Goal: Task Accomplishment & Management: Complete application form

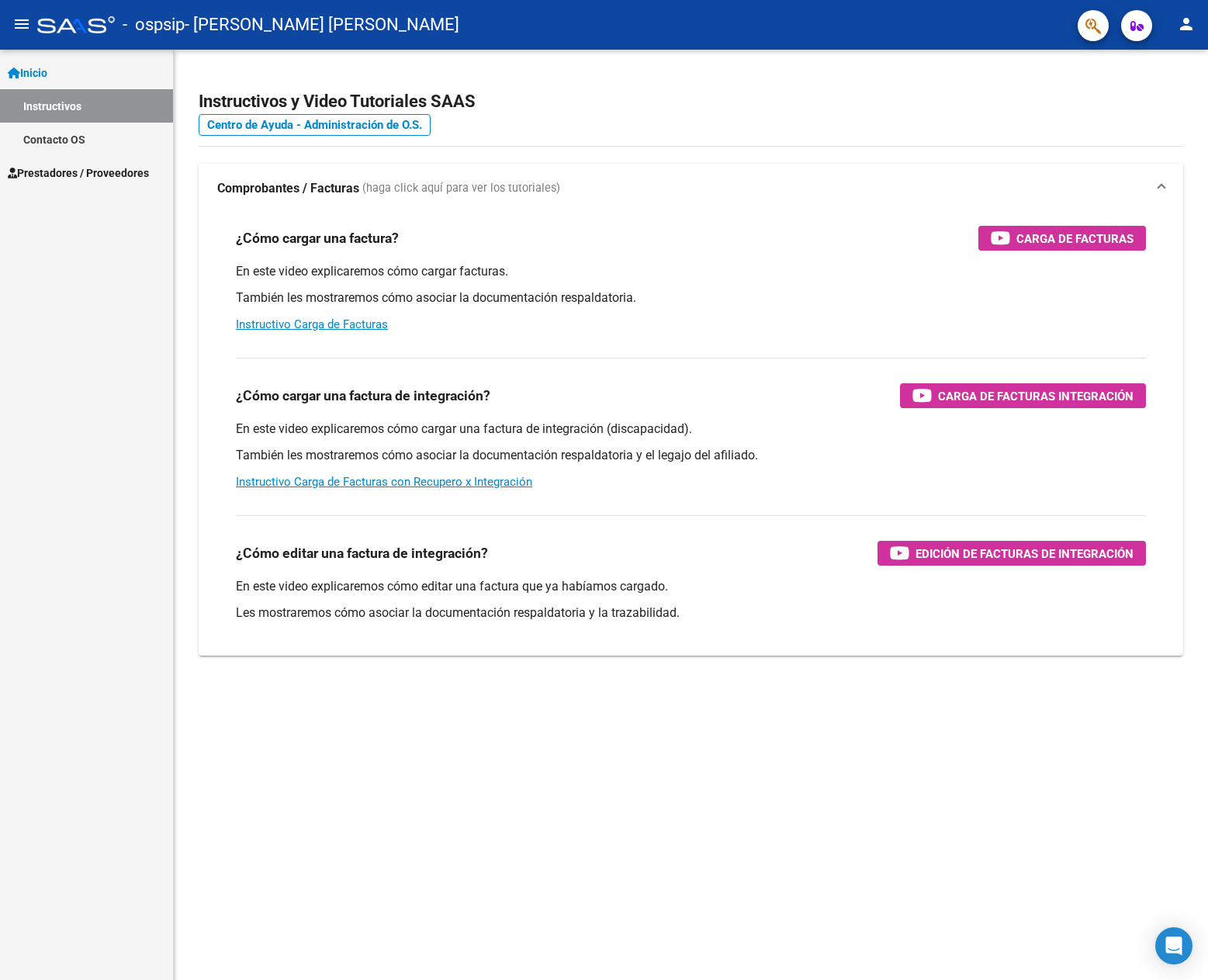
click at [53, 109] on link "Instructivos" at bounding box center [86, 105] width 173 height 33
click at [47, 78] on span "Inicio" at bounding box center [28, 72] width 40 height 17
click at [72, 99] on span "Prestadores / Proveedores" at bounding box center [79, 106] width 141 height 17
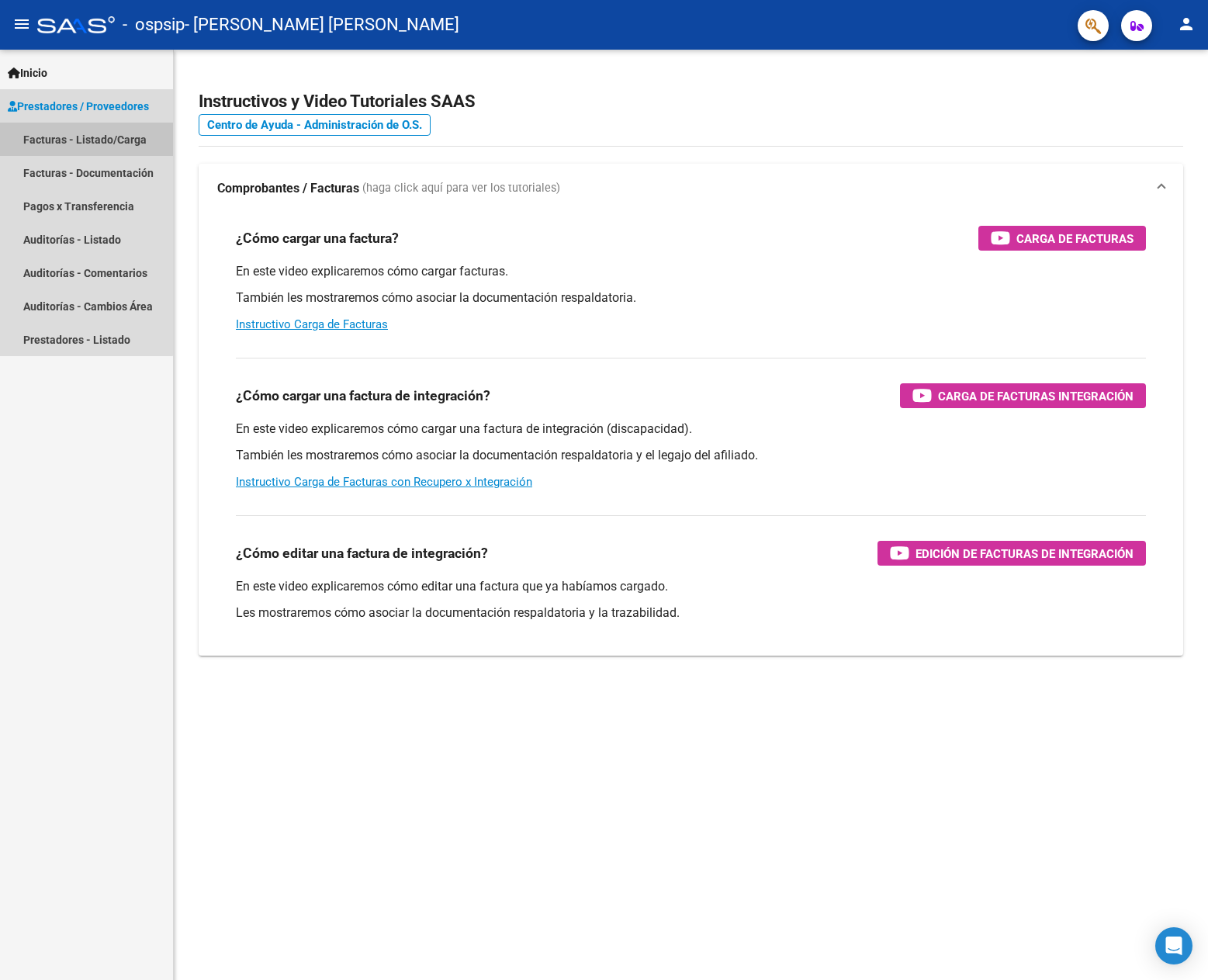
click at [62, 138] on link "Facturas - Listado/Carga" at bounding box center [86, 139] width 173 height 33
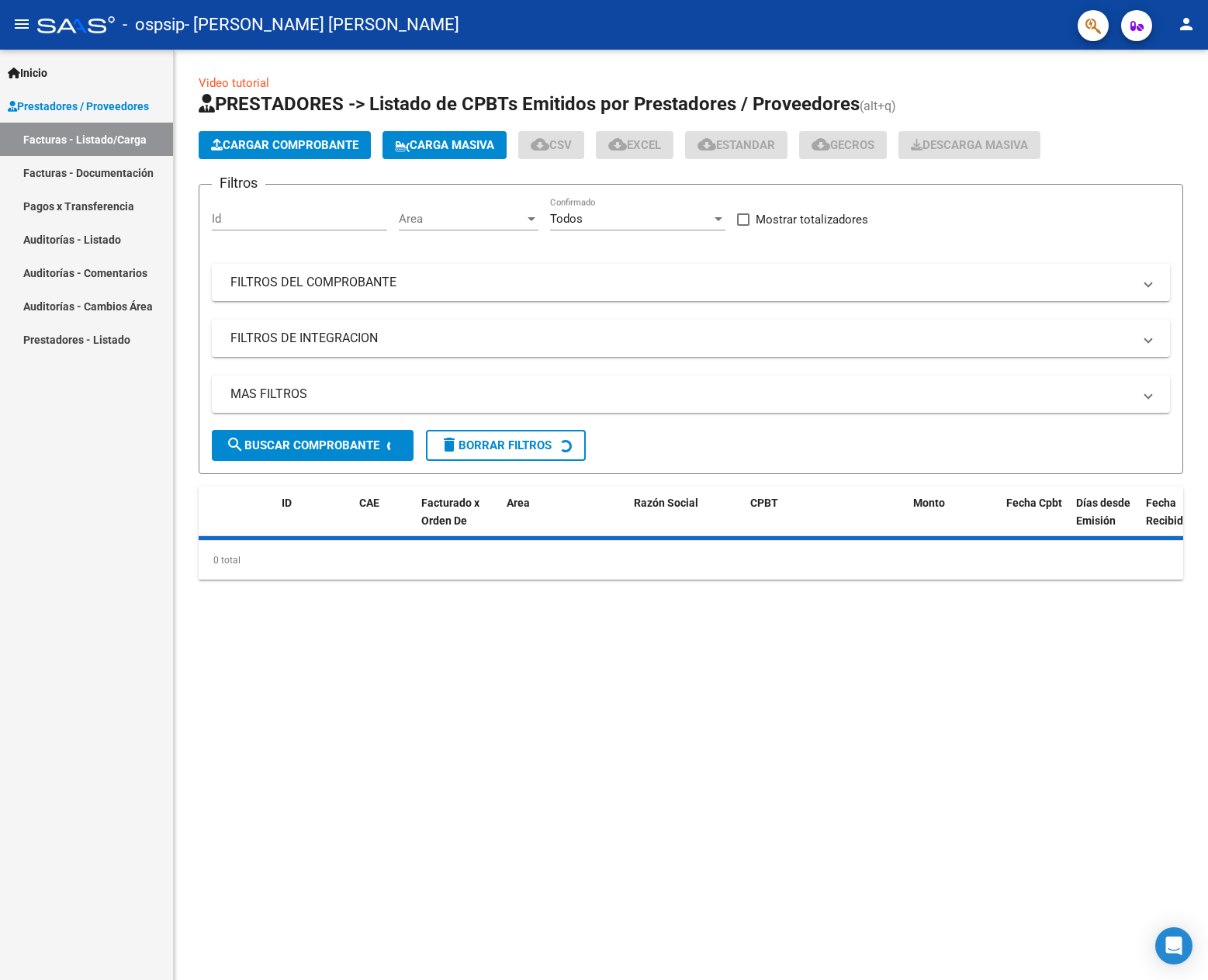
click at [285, 148] on span "Cargar Comprobante" at bounding box center [285, 144] width 148 height 14
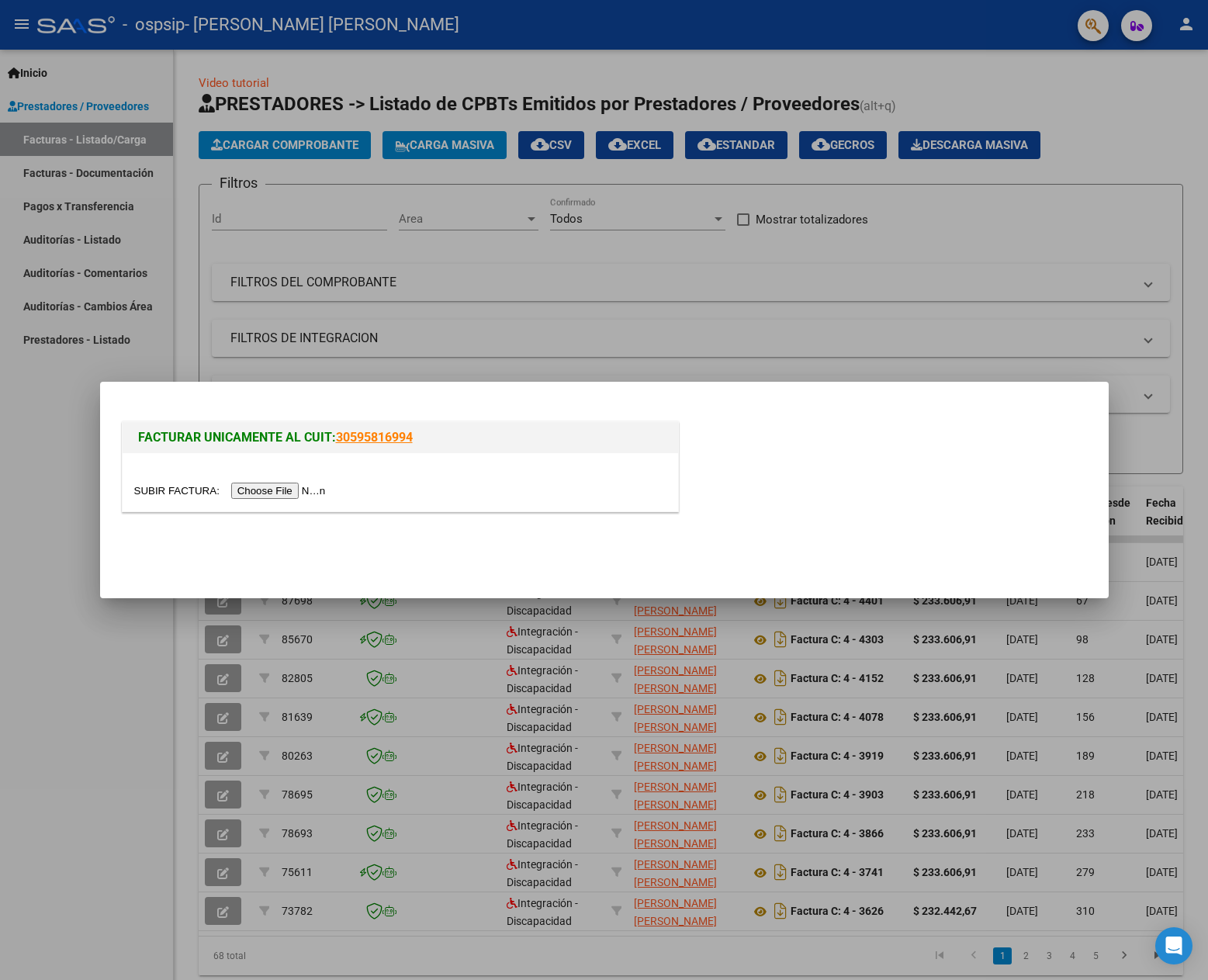
click at [294, 489] on input "file" at bounding box center [233, 490] width 196 height 16
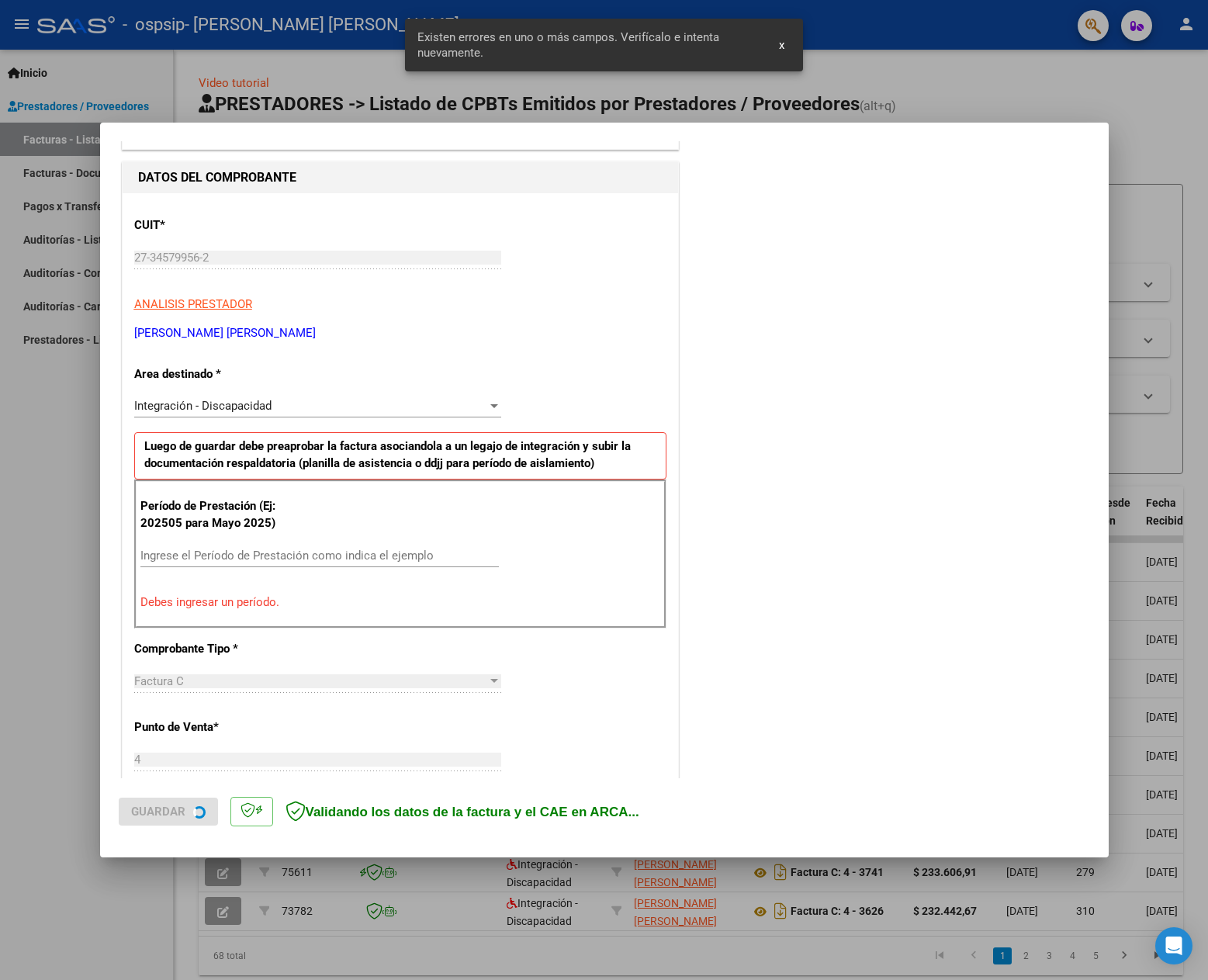
scroll to position [192, 0]
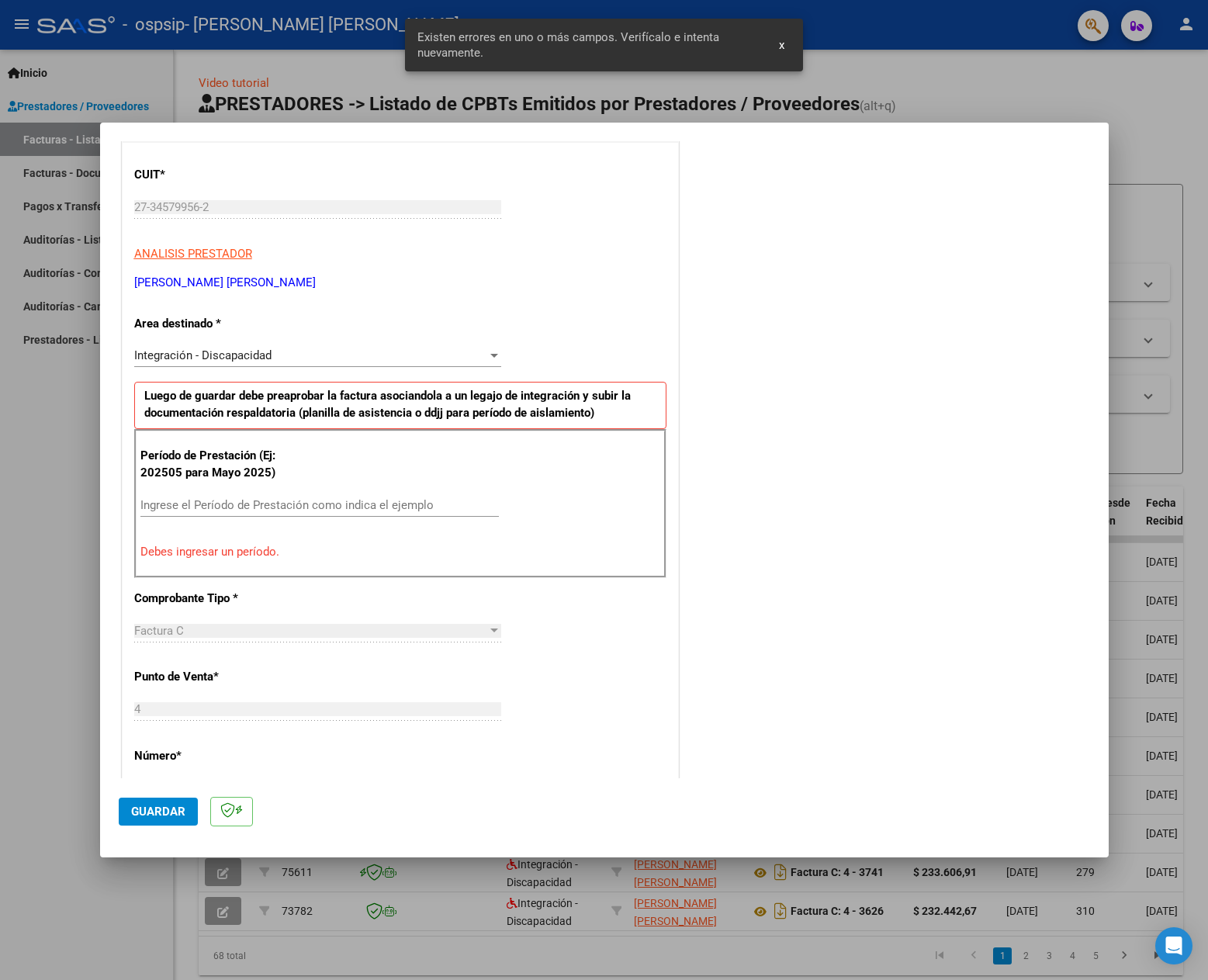
click at [219, 507] on input "Ingrese el Período de Prestación como indica el ejemplo" at bounding box center [319, 504] width 358 height 14
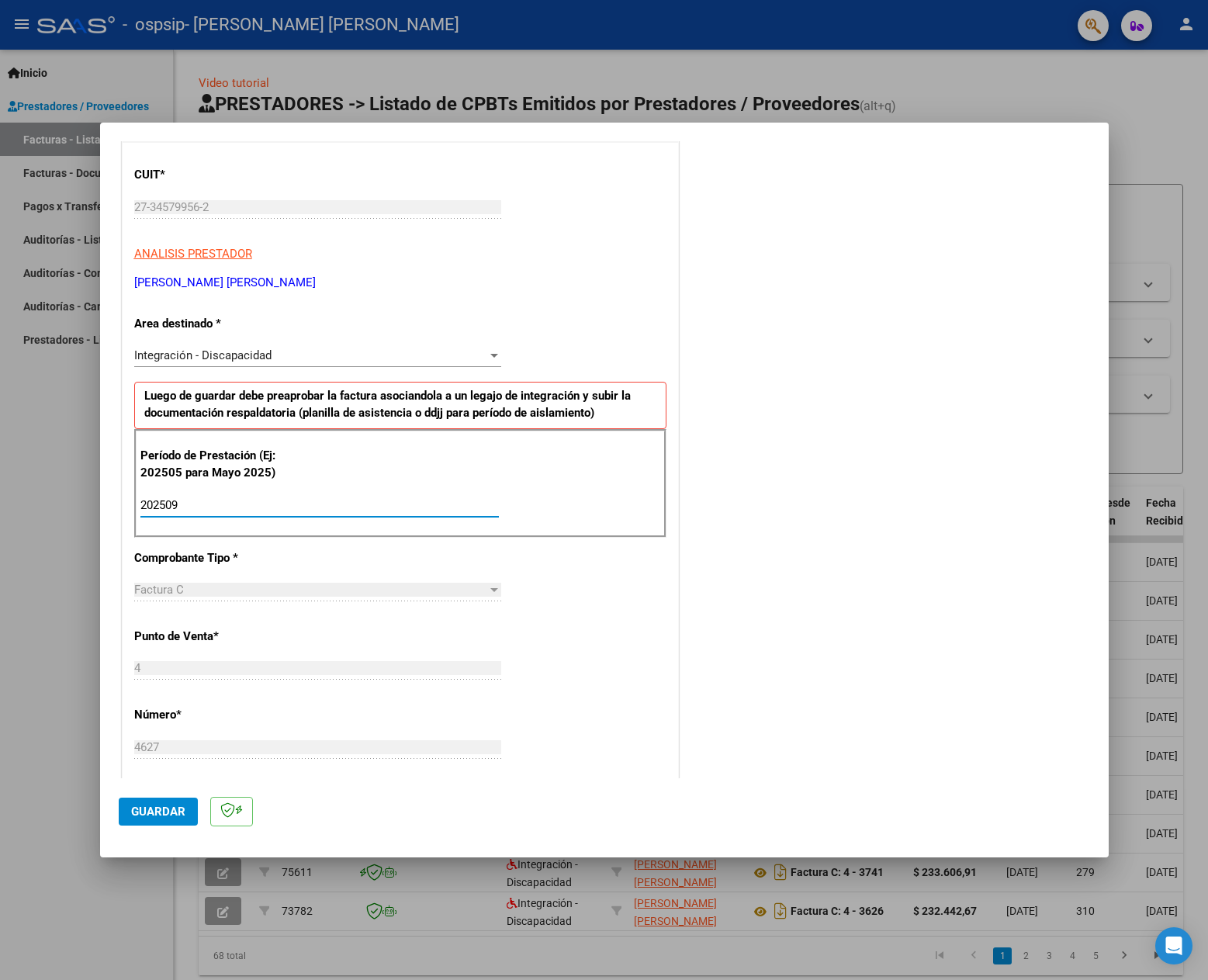
type input "202509"
click at [153, 804] on span "Guardar" at bounding box center [158, 811] width 54 height 14
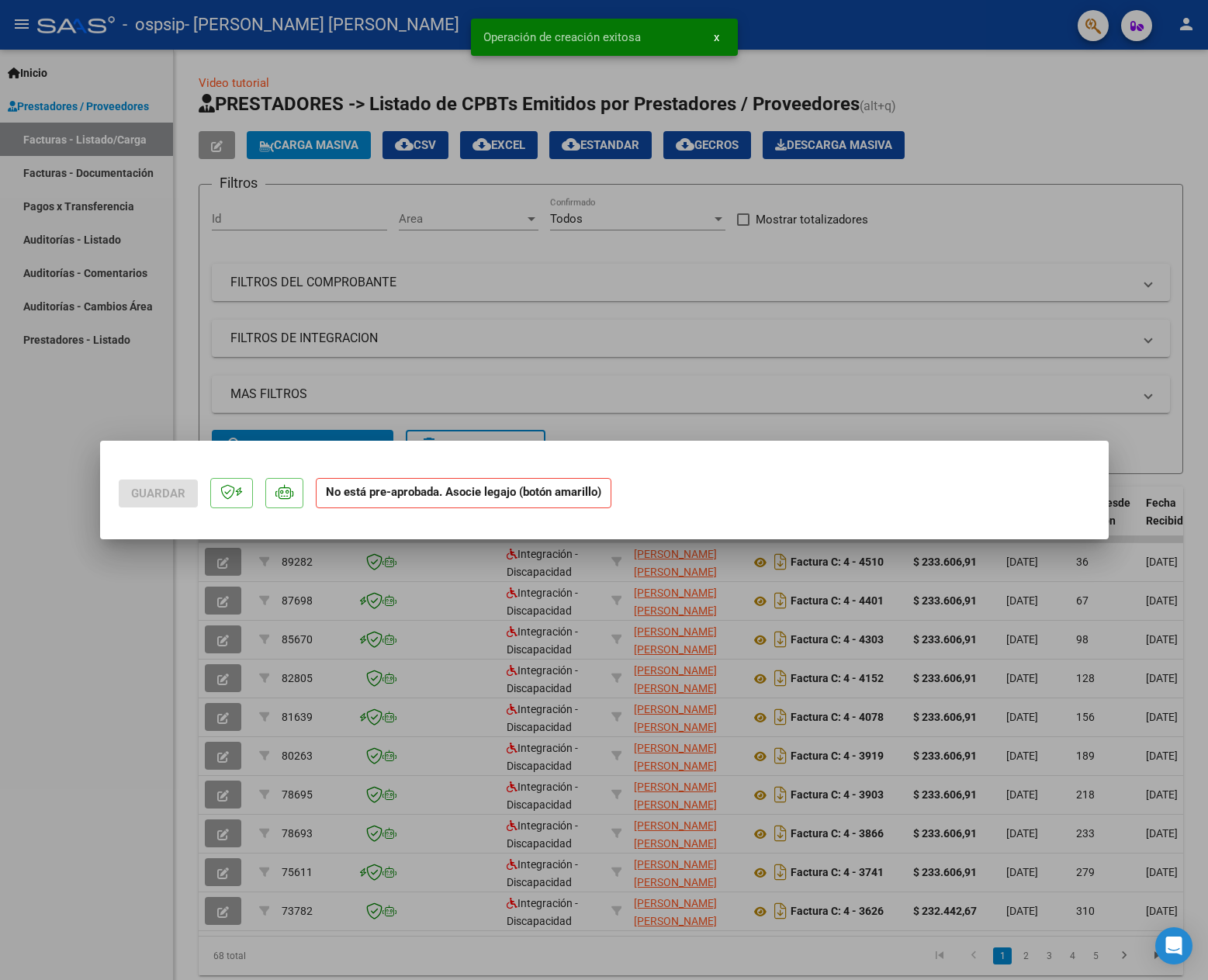
scroll to position [0, 0]
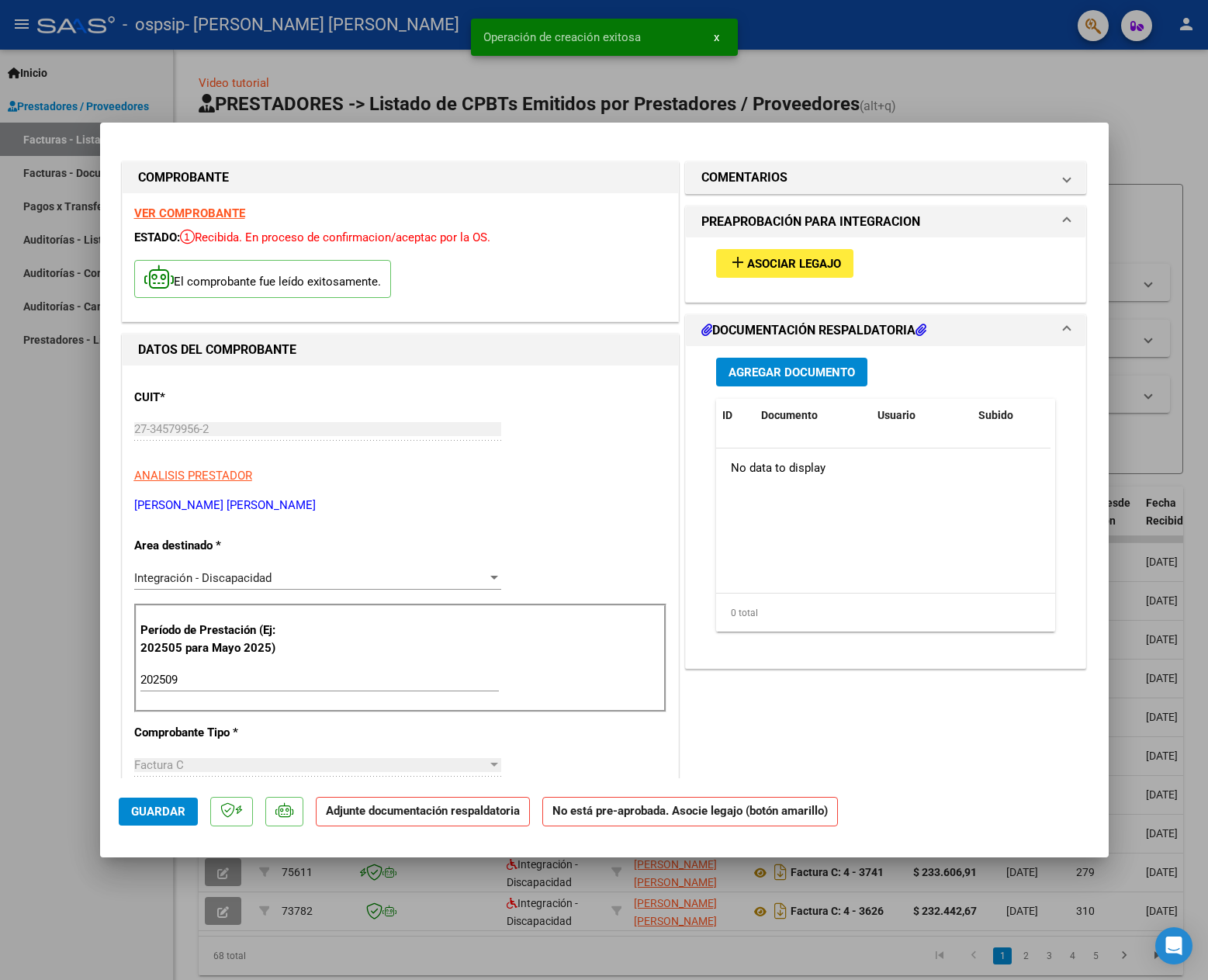
click at [769, 271] on span "Asociar Legajo" at bounding box center [795, 263] width 94 height 14
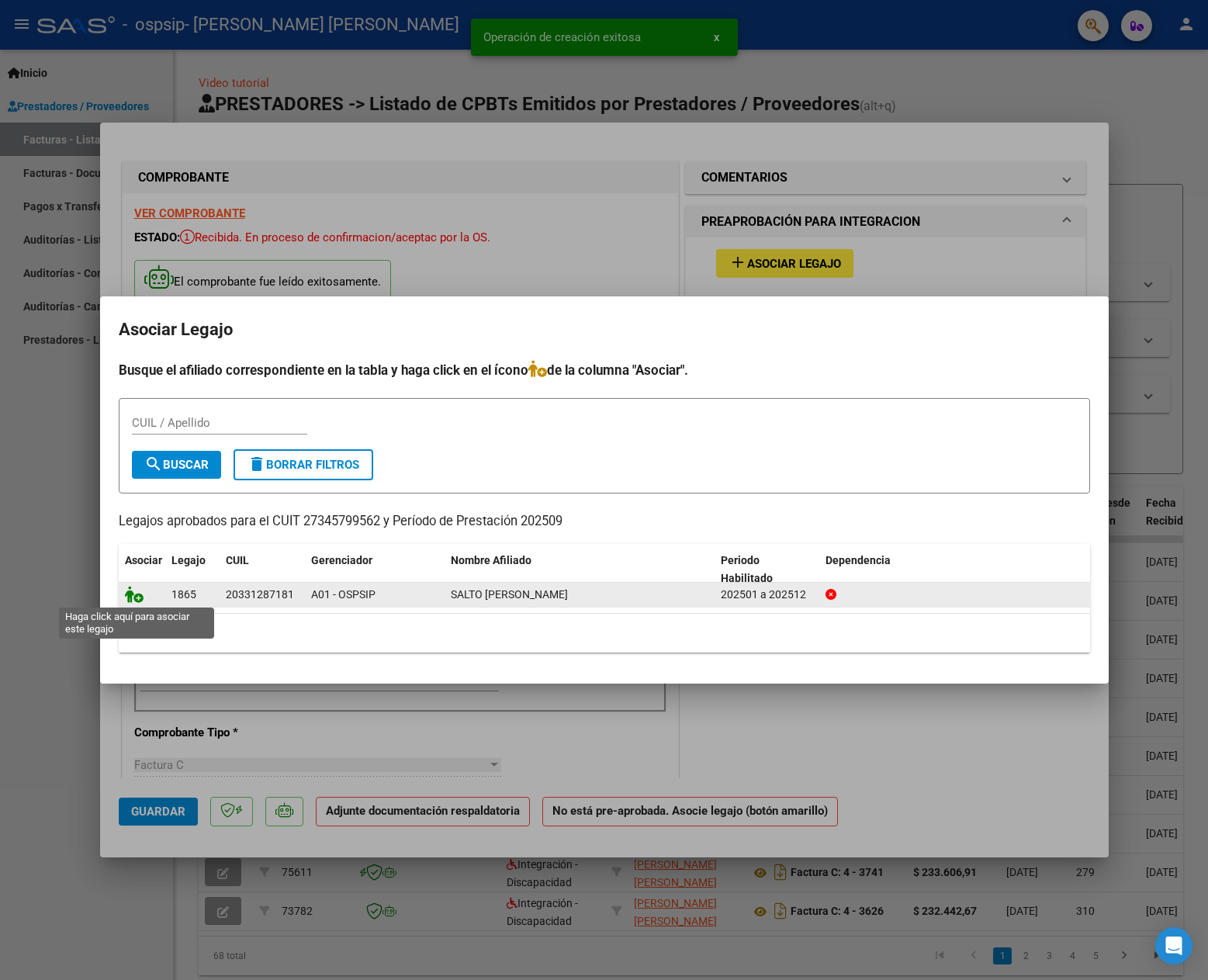
click at [133, 594] on icon at bounding box center [134, 593] width 19 height 17
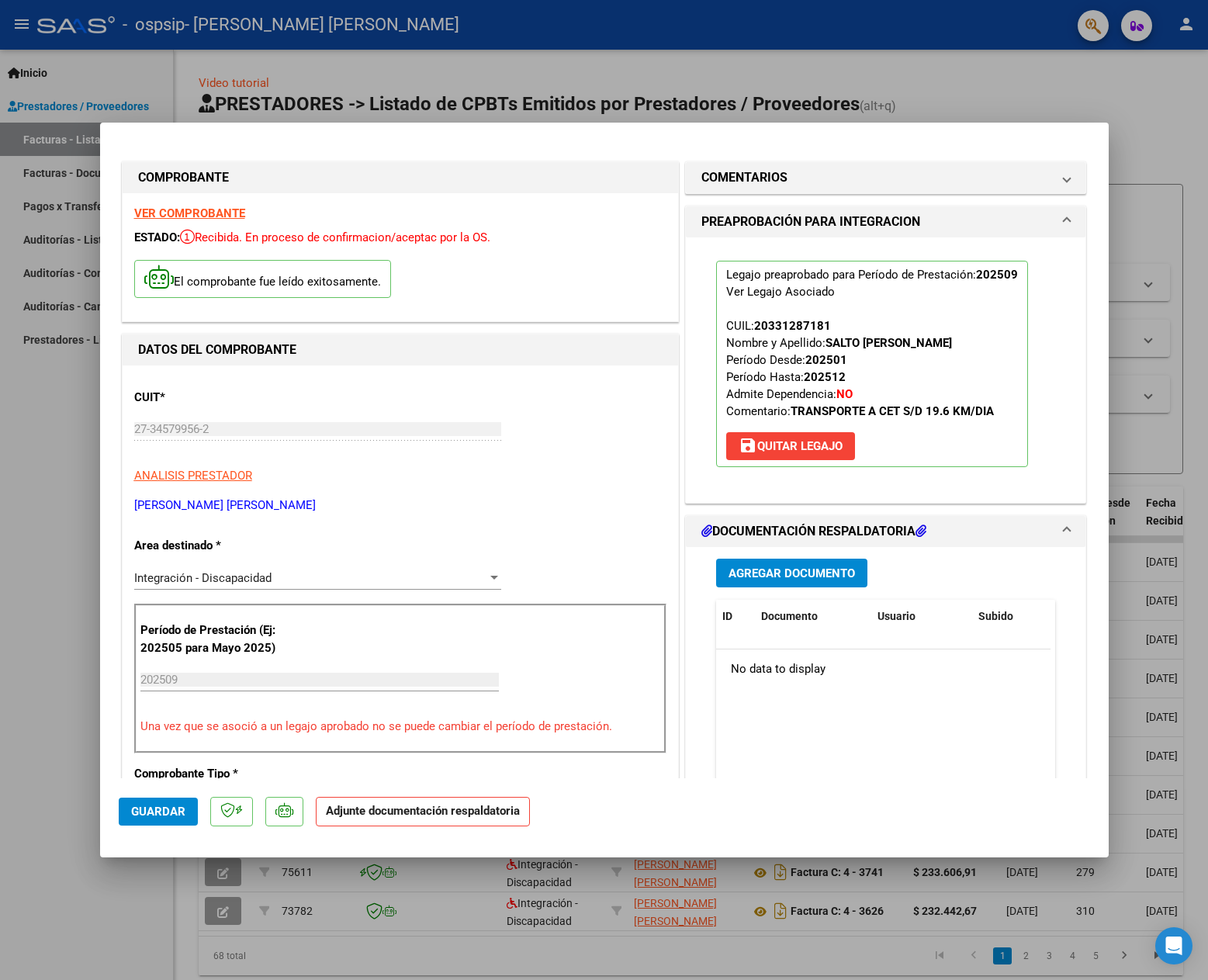
click at [795, 574] on span "Agregar Documento" at bounding box center [792, 573] width 126 height 14
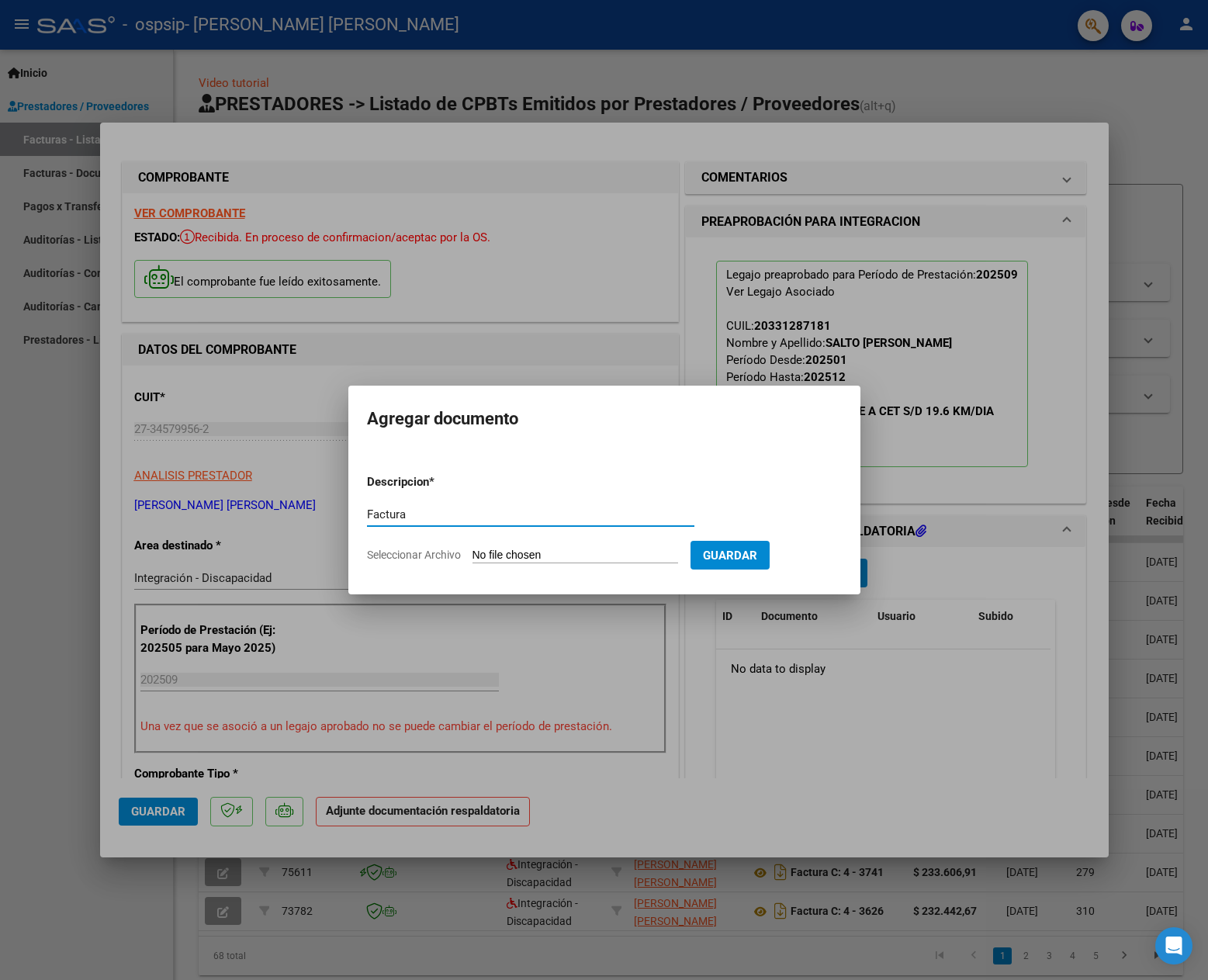
type input "Factura"
click at [644, 558] on input "Seleccionar Archivo" at bounding box center [576, 556] width 206 height 15
type input "C:\fakepath\Factura N° 004627.pdf"
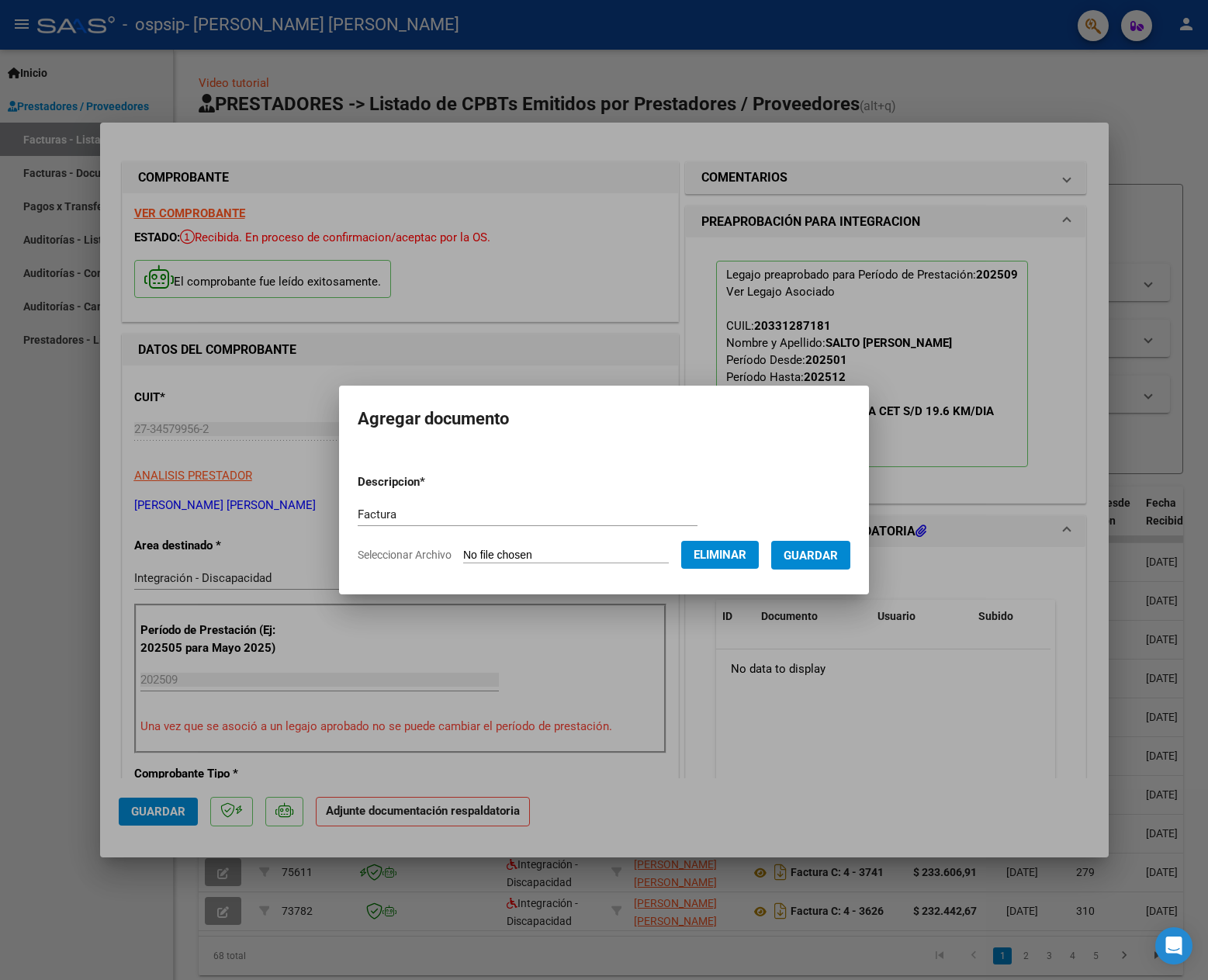
click at [837, 558] on span "Guardar" at bounding box center [811, 555] width 54 height 14
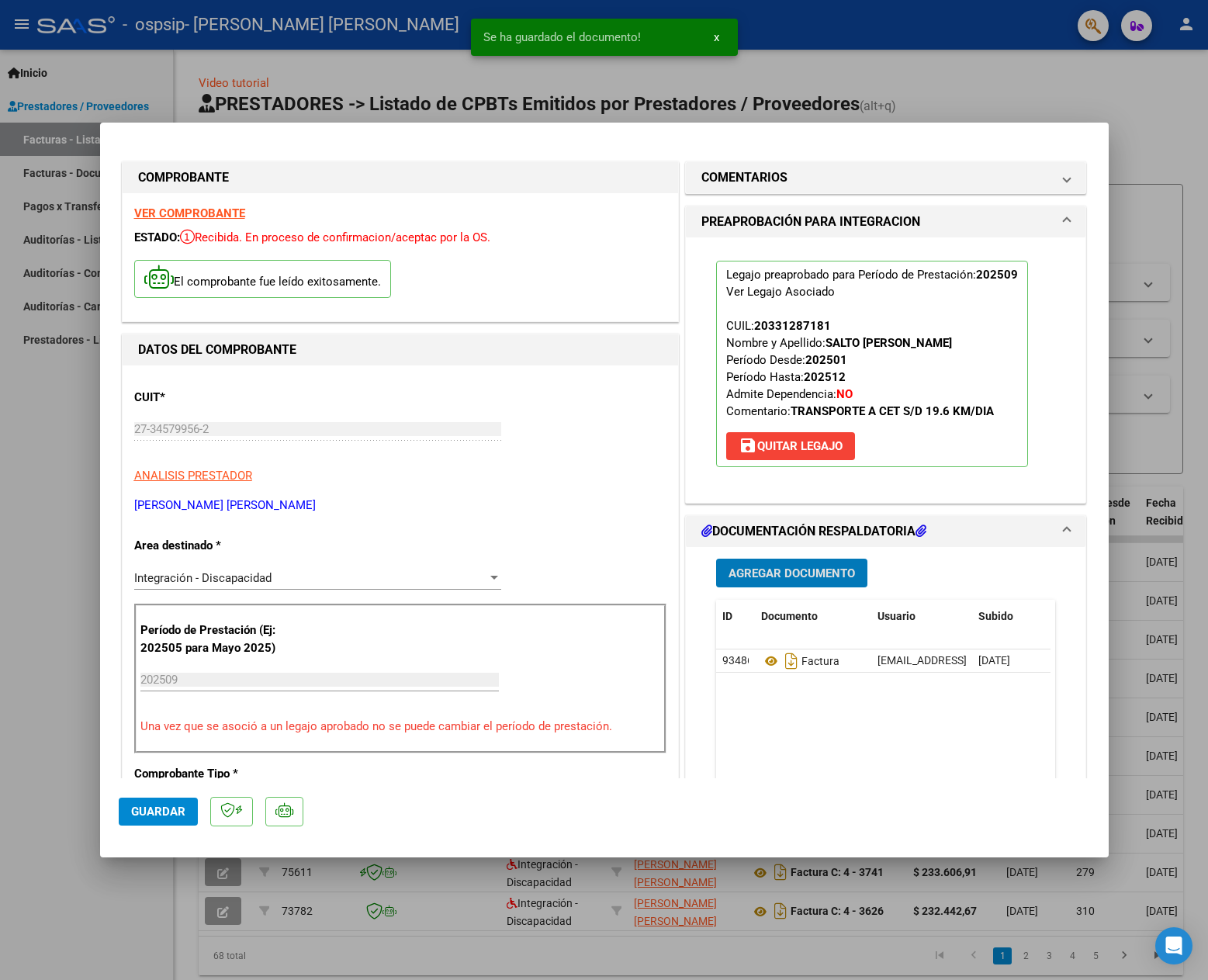
click at [756, 567] on span "Agregar Documento" at bounding box center [792, 573] width 126 height 14
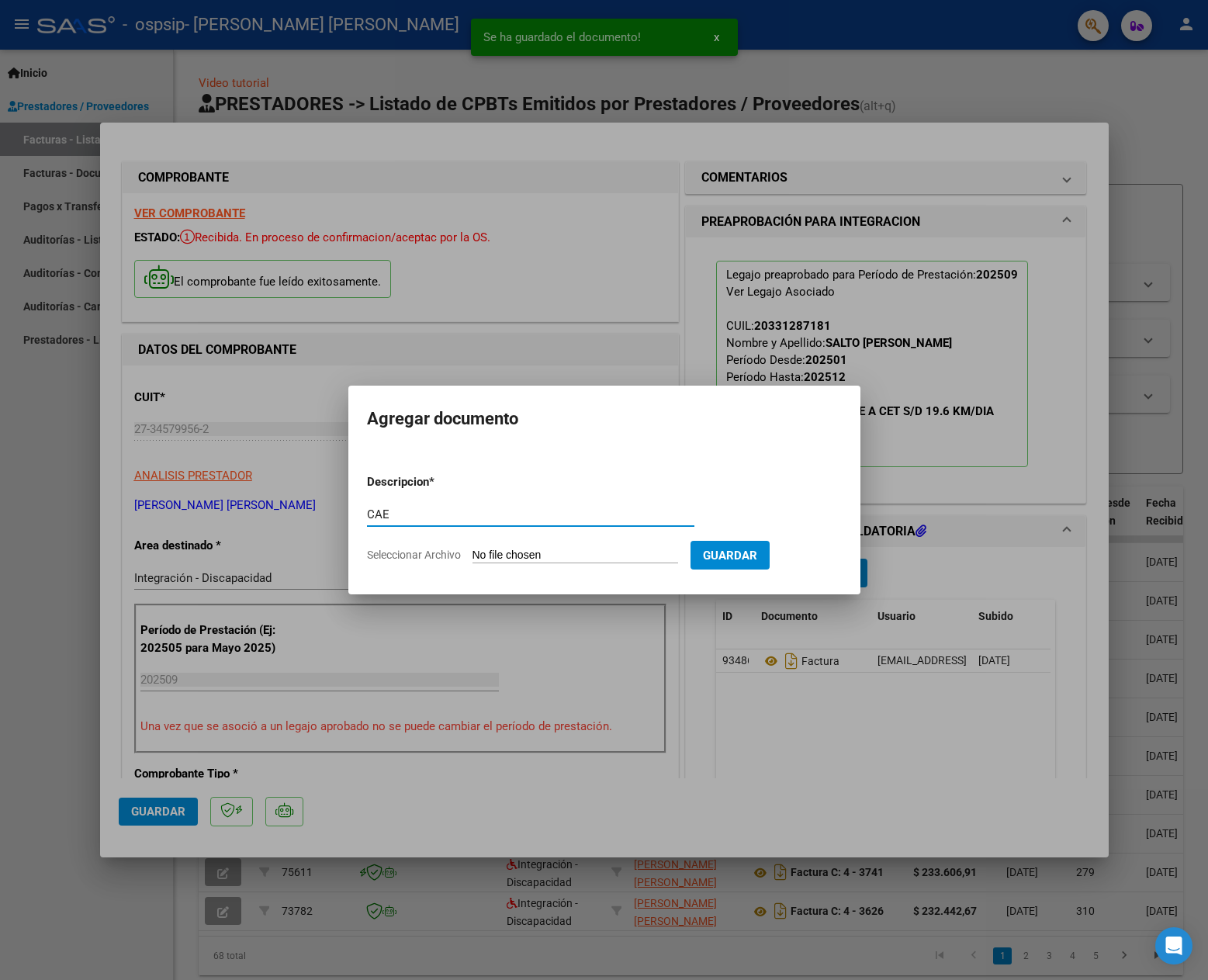
type input "CAE"
click at [536, 558] on input "Seleccionar Archivo" at bounding box center [576, 556] width 206 height 15
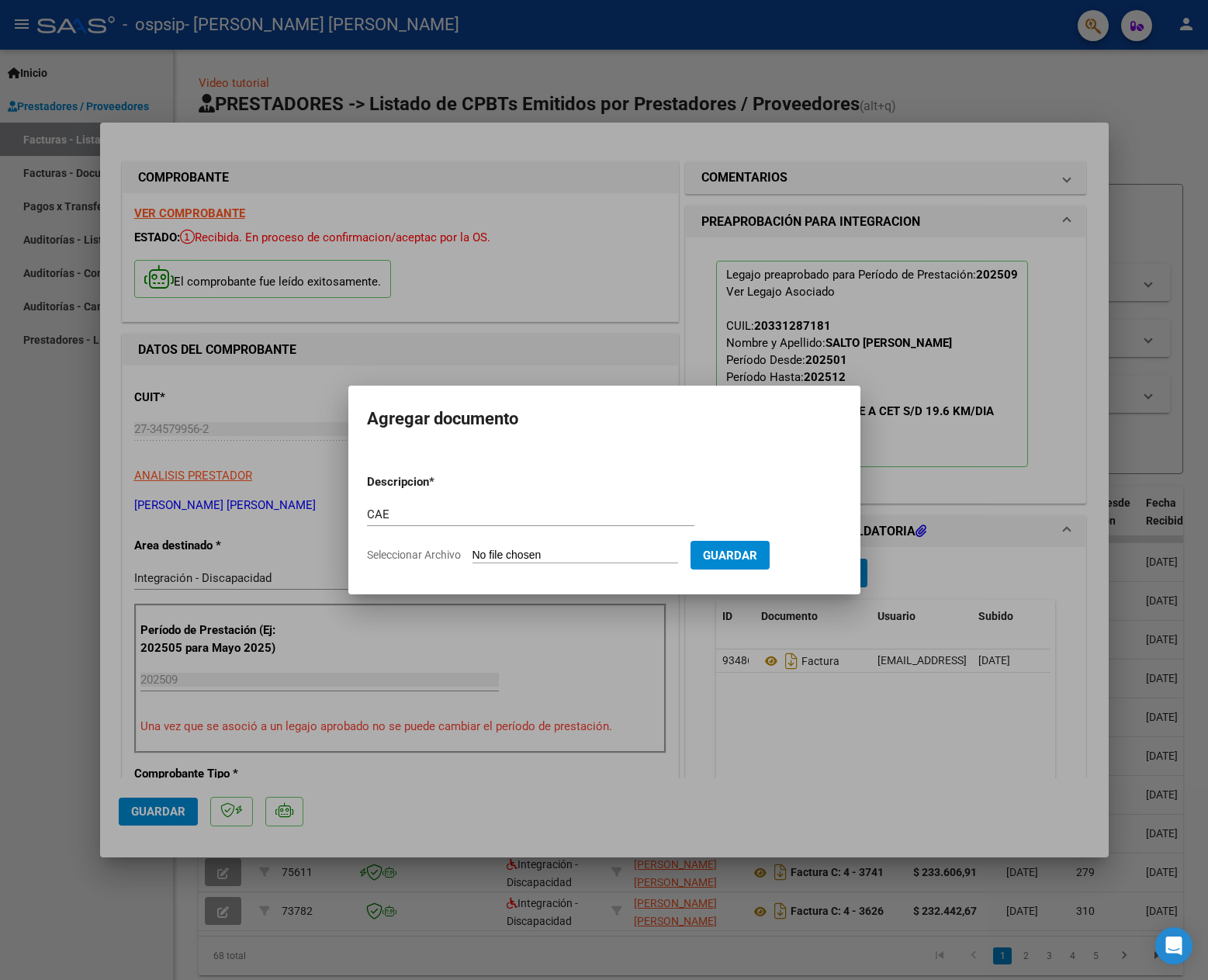
type input "C:\fakepath\Constatación de Comprobantes _ AFIP fac 4627.pdf"
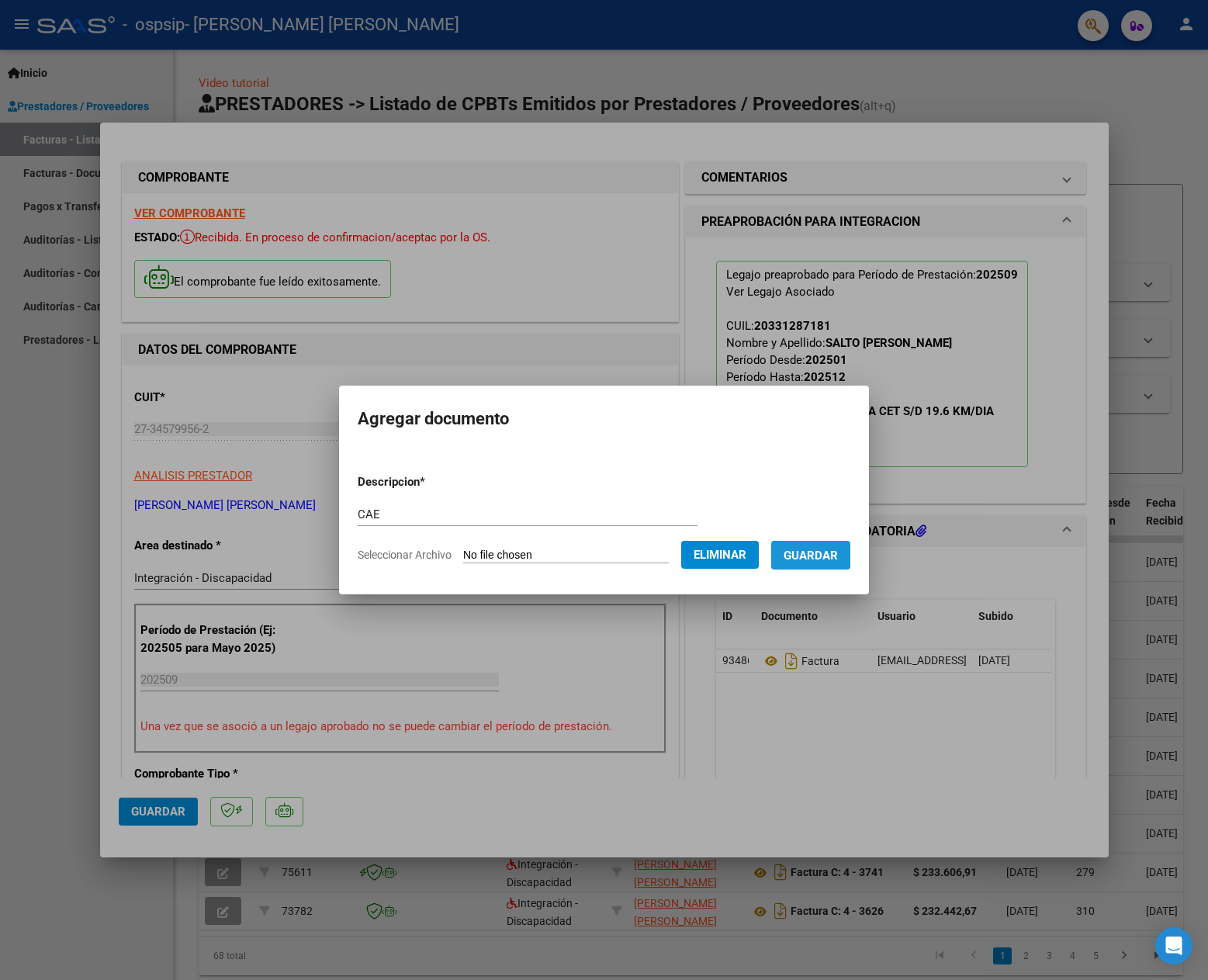
click at [835, 543] on button "Guardar" at bounding box center [811, 554] width 79 height 28
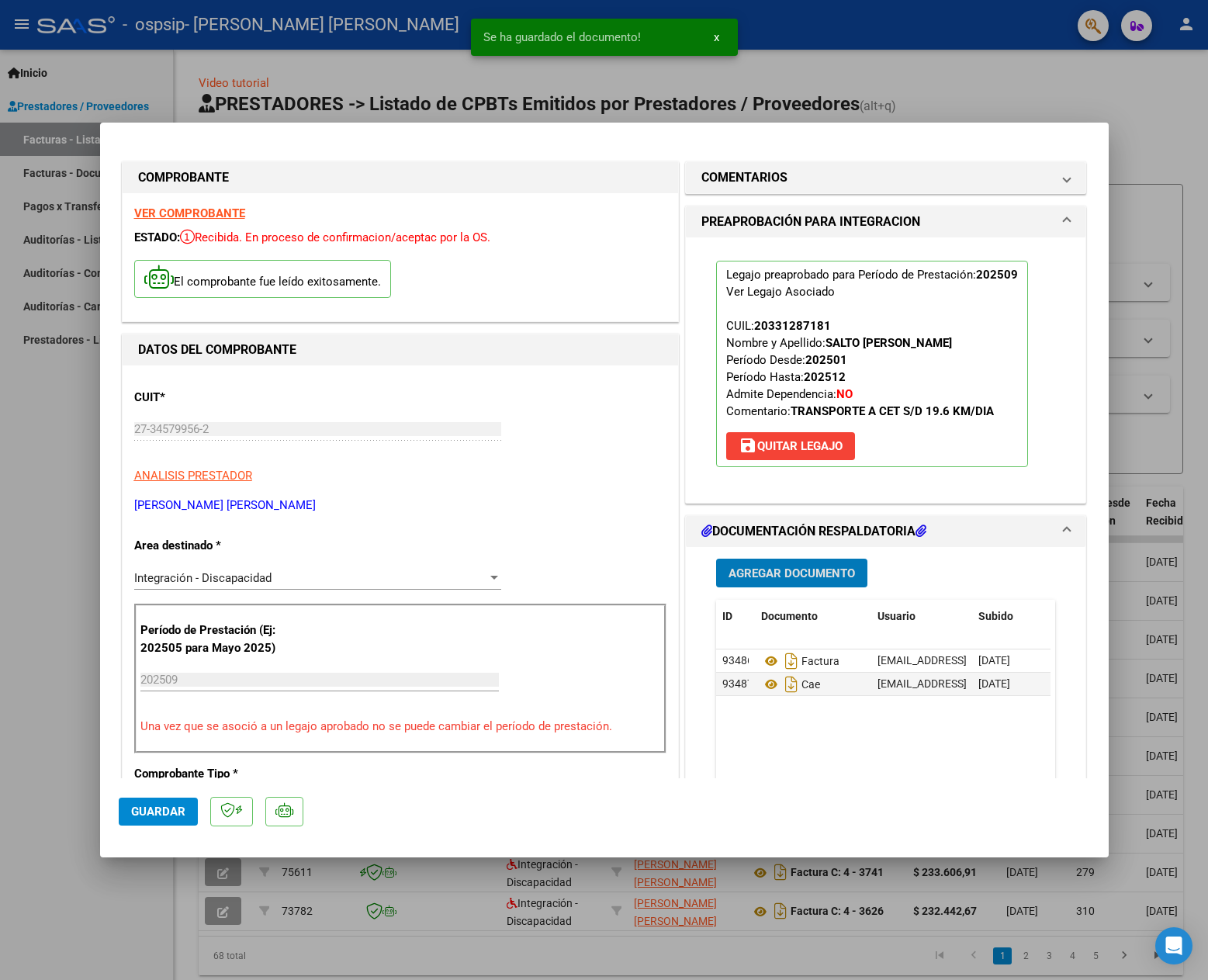
click at [768, 577] on span "Agregar Documento" at bounding box center [792, 573] width 126 height 14
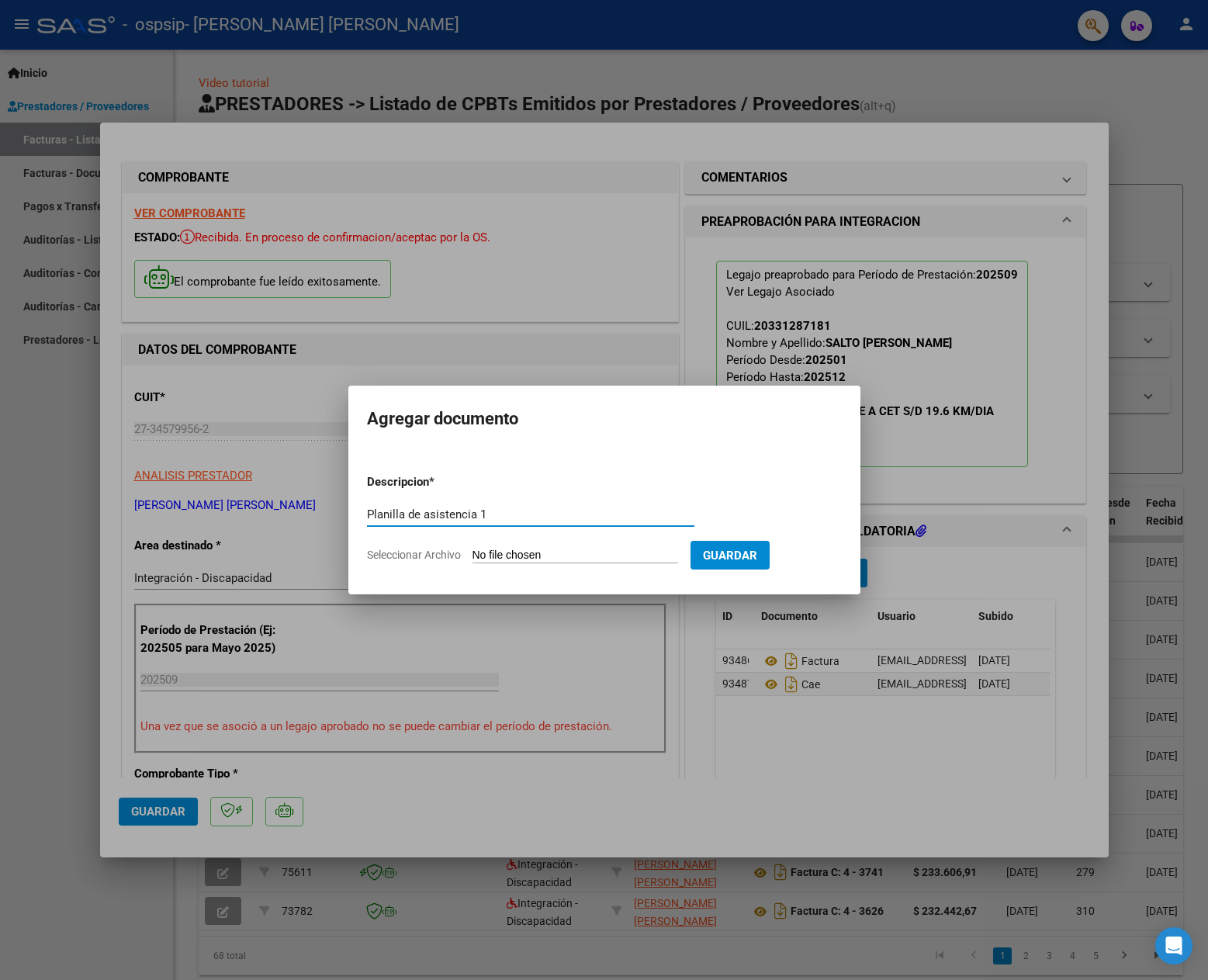
type input "Planilla de asistencia 1"
click at [615, 560] on input "Seleccionar Archivo" at bounding box center [576, 556] width 206 height 15
type input "C:\fakepath\Planilla de asistencia 1 [PERSON_NAME] 2025.pdf"
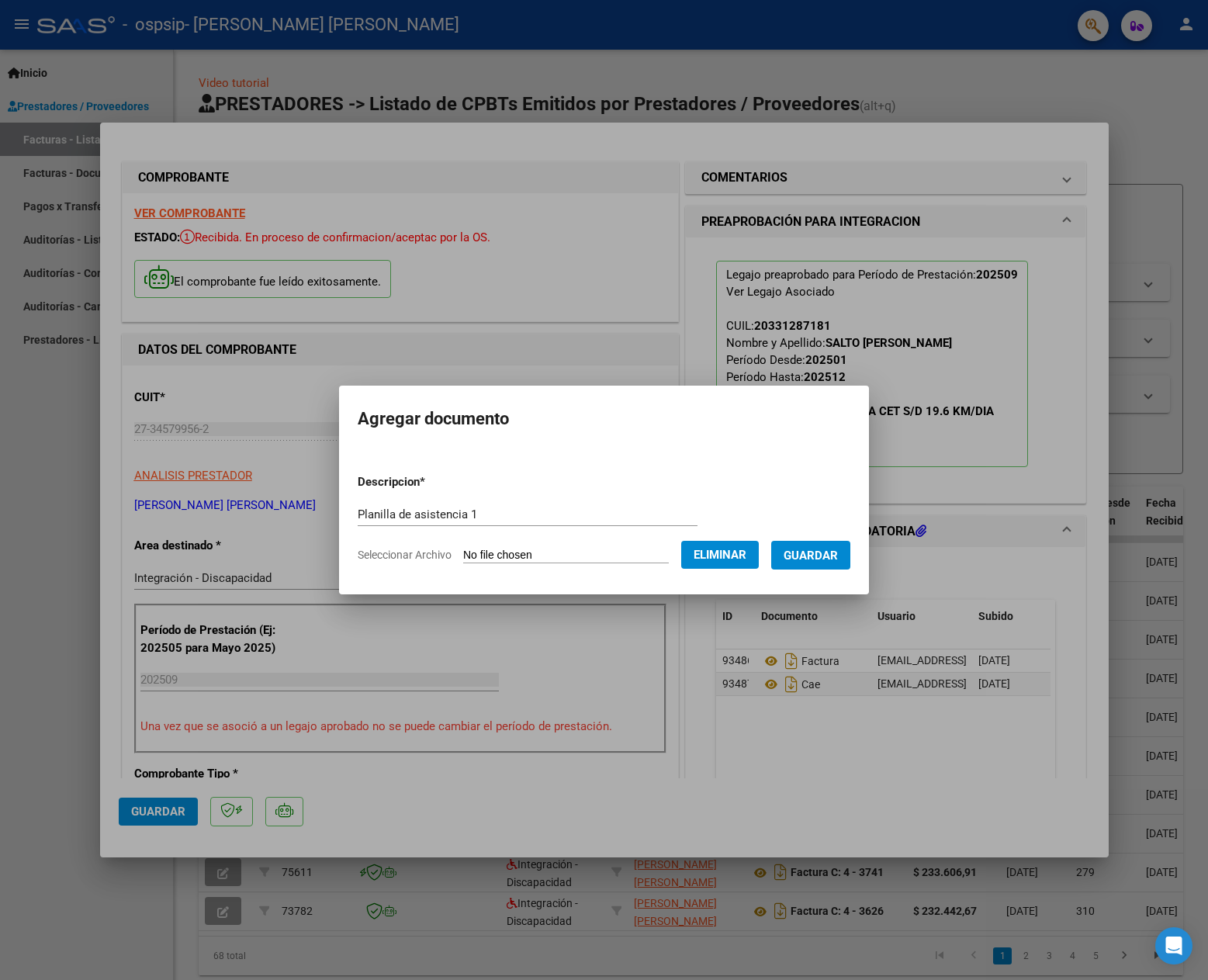
click at [819, 548] on span "Guardar" at bounding box center [811, 554] width 54 height 14
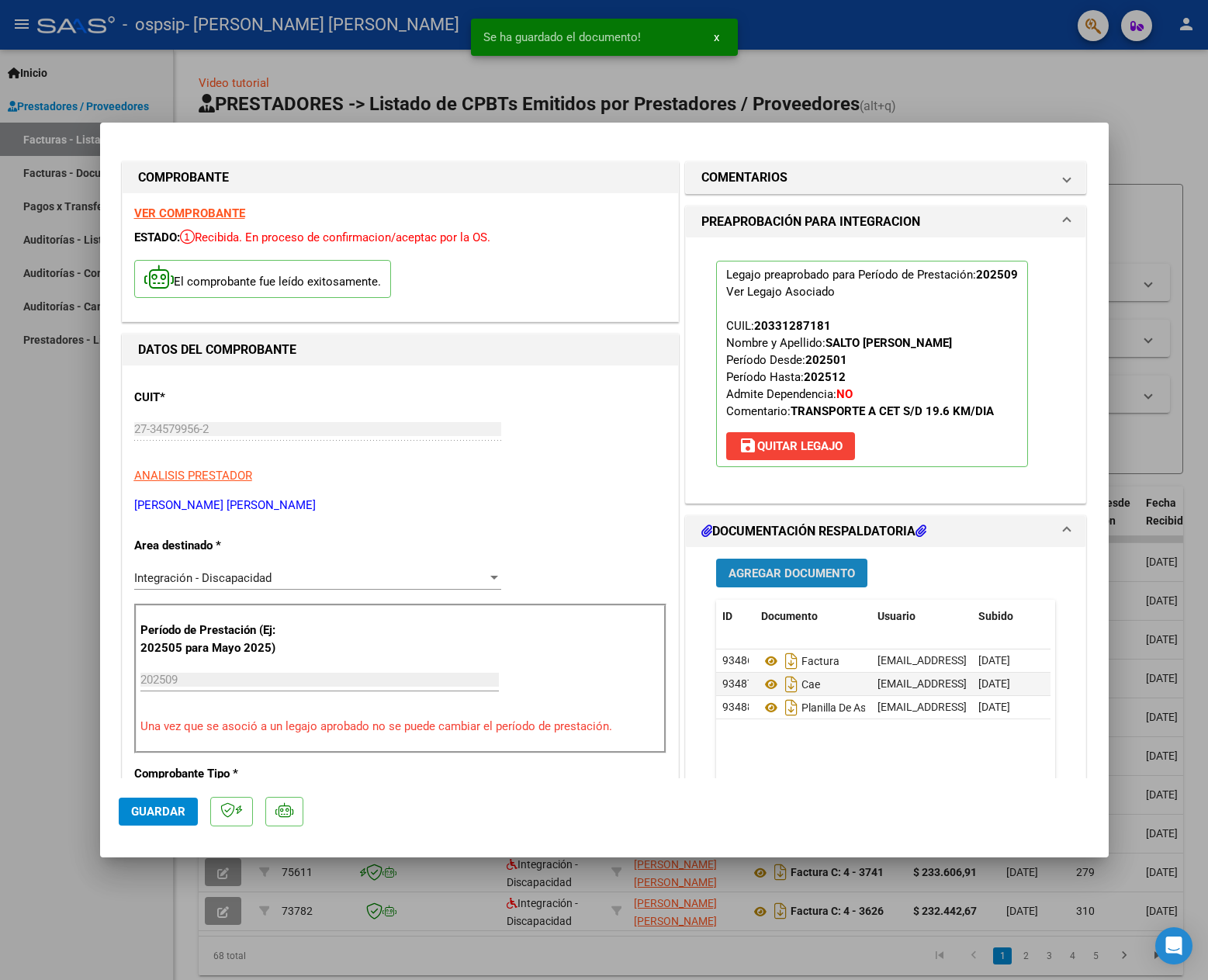
click at [777, 576] on span "Agregar Documento" at bounding box center [792, 573] width 126 height 14
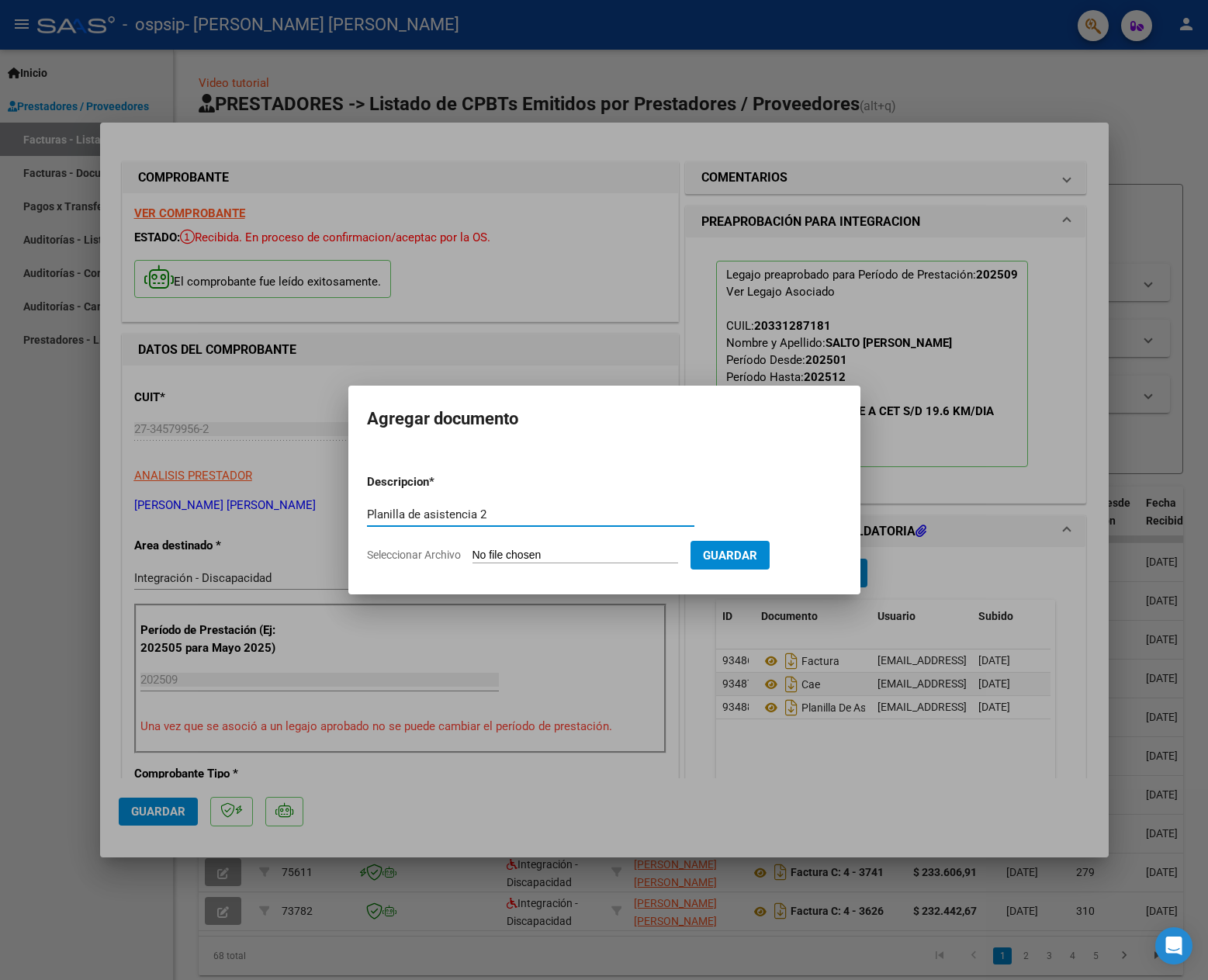
type input "Planilla de asistencia 2"
click at [649, 552] on input "Seleccionar Archivo" at bounding box center [576, 556] width 206 height 15
type input "C:\fakepath\Planilla de asistencia 2 [PERSON_NAME] 2025.pdf"
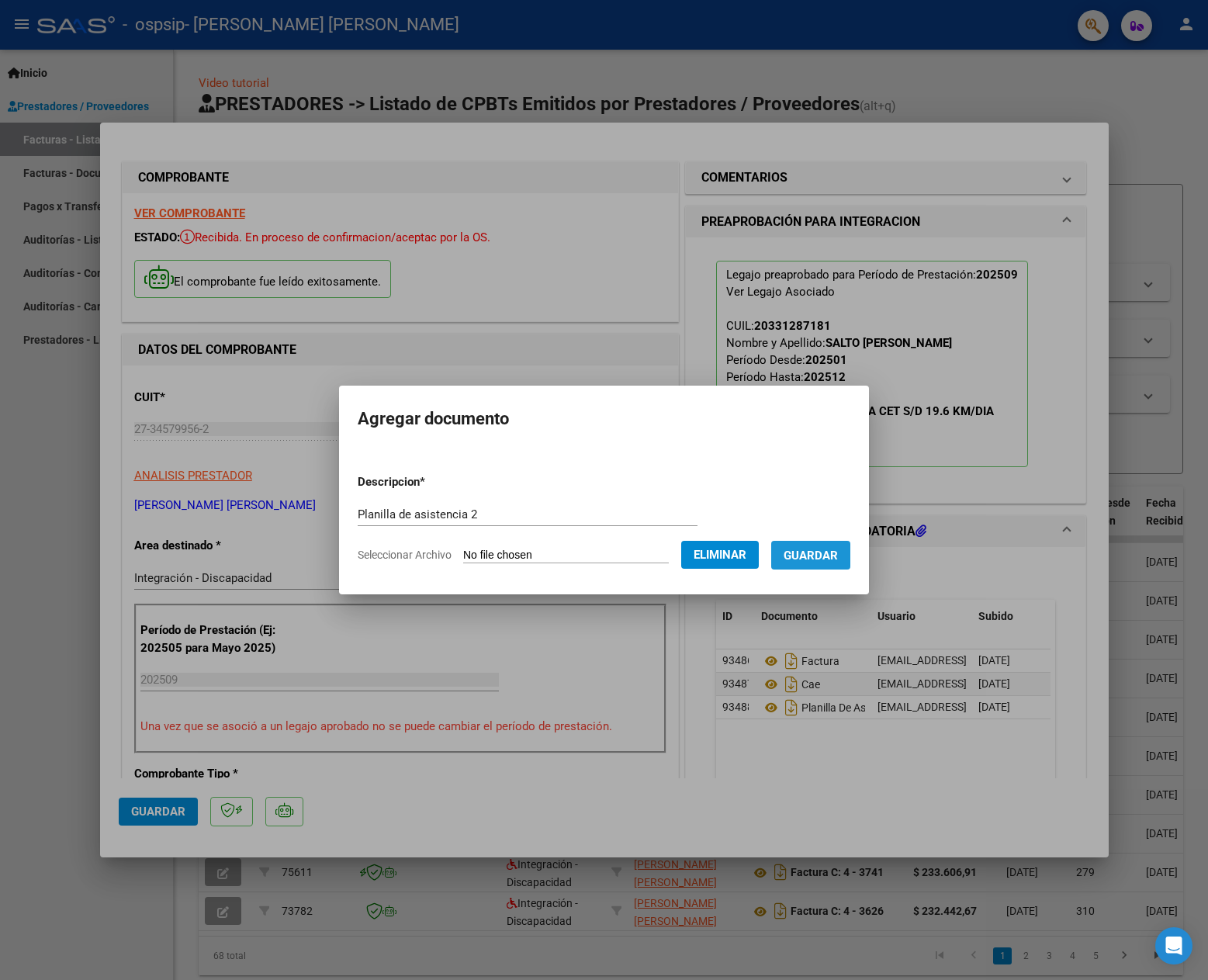
click at [837, 561] on span "Guardar" at bounding box center [811, 555] width 54 height 14
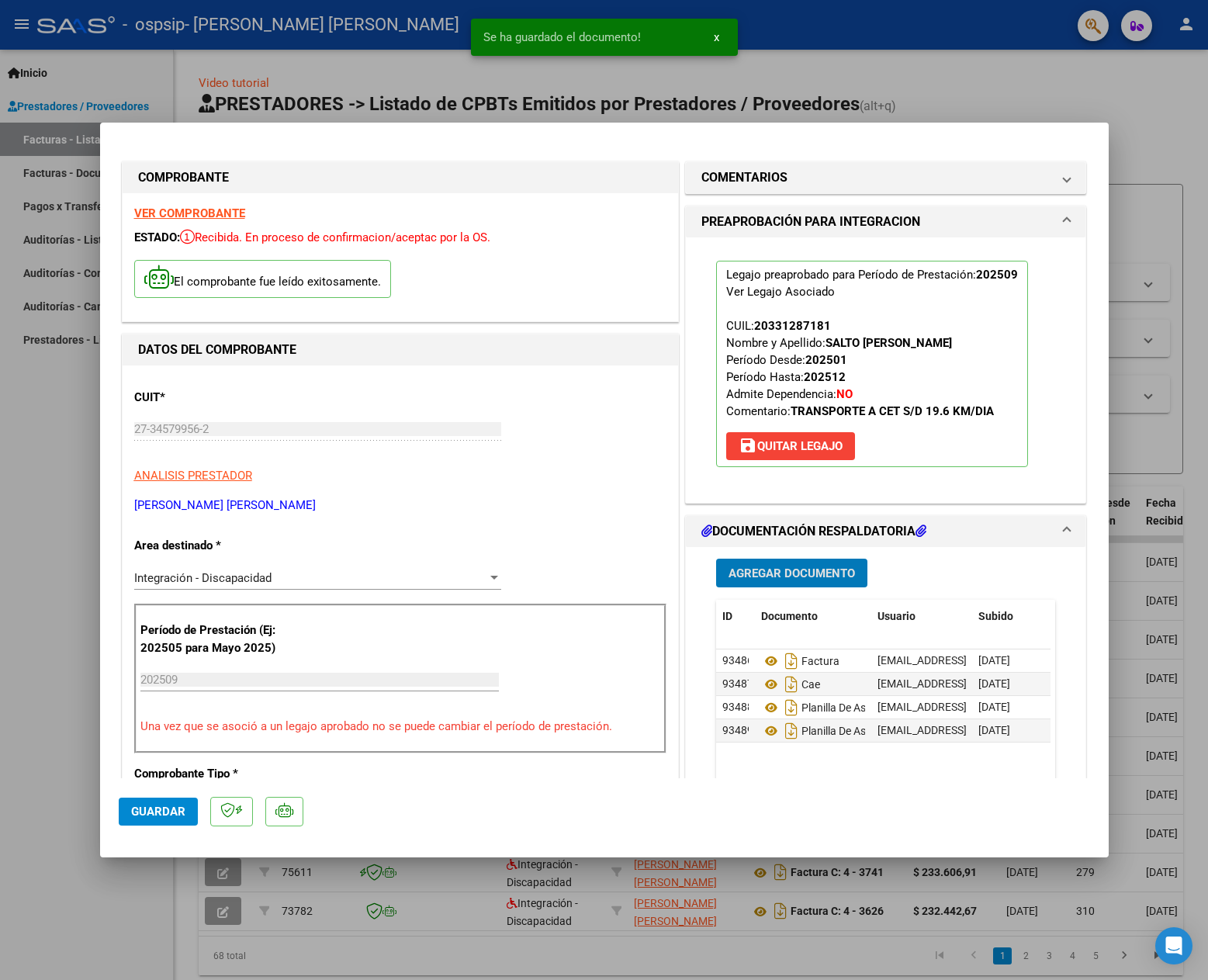
click at [791, 580] on span "Agregar Documento" at bounding box center [792, 573] width 126 height 14
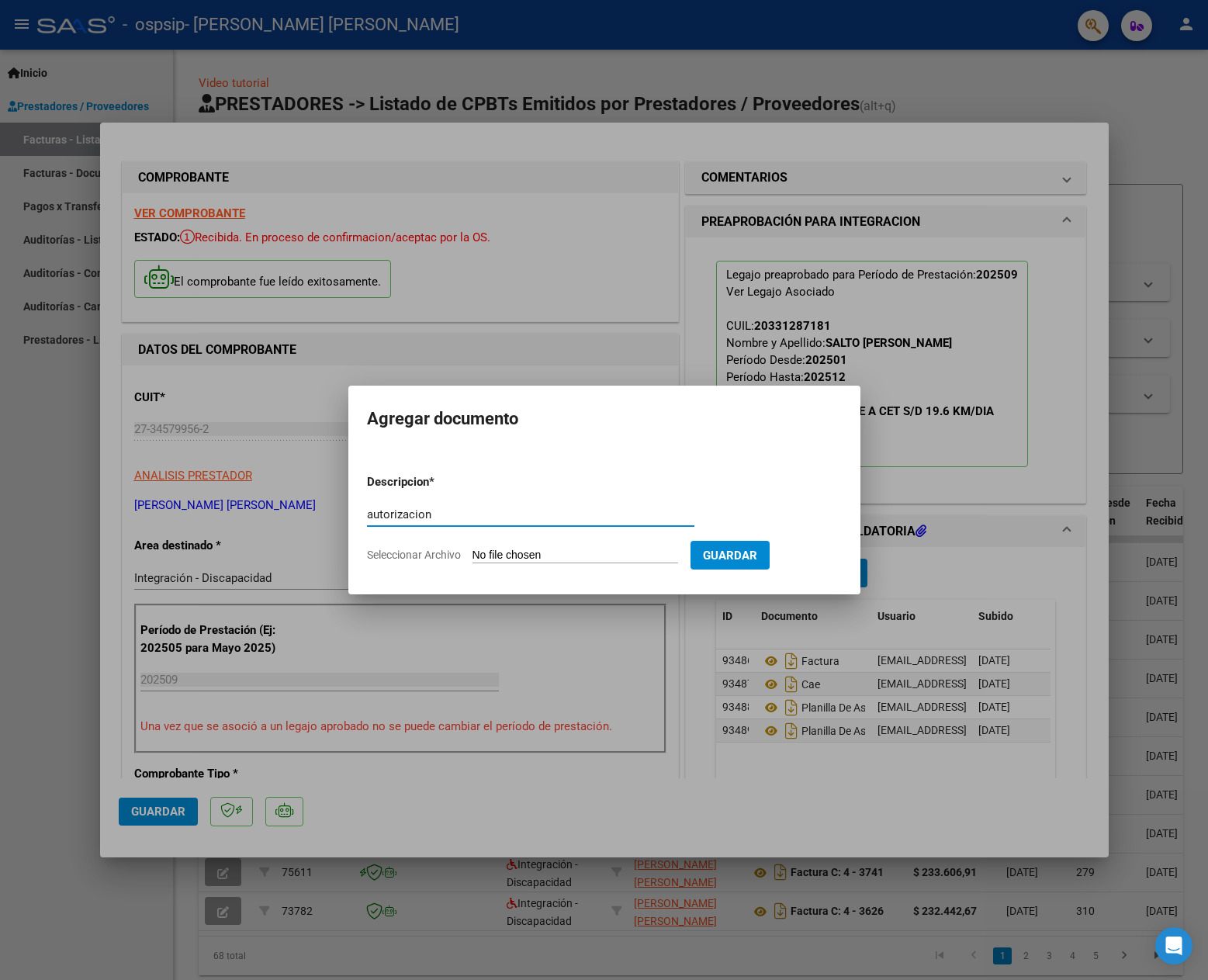
type input "autorizacion"
click at [533, 556] on input "Seleccionar Archivo" at bounding box center [576, 556] width 206 height 15
type input "C:\fakepath\[PERSON_NAME] AUTORIZACION 2025 SEGUN RESOLUCION 360 22_firmado.pdf"
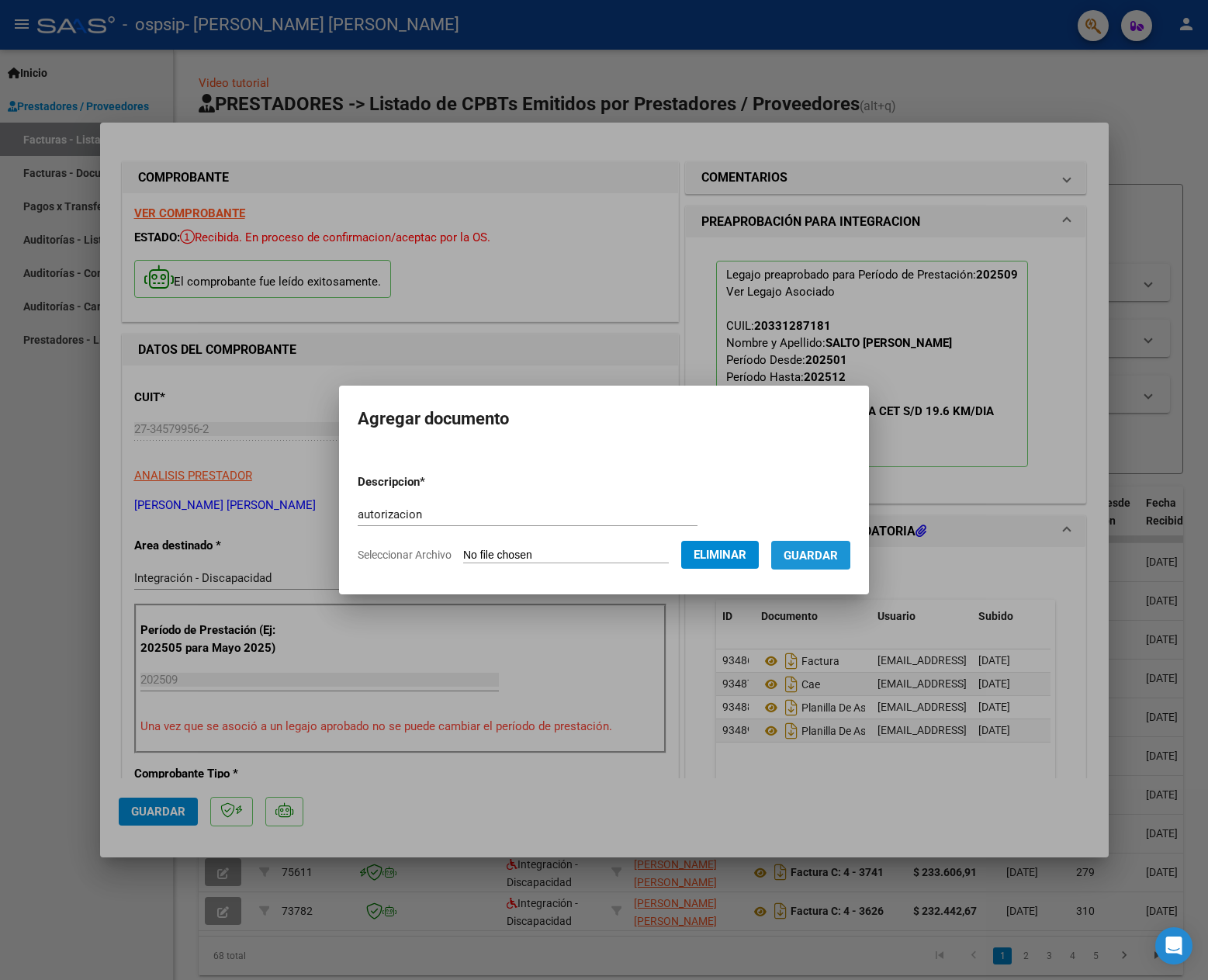
click at [797, 555] on button "Guardar" at bounding box center [811, 554] width 79 height 28
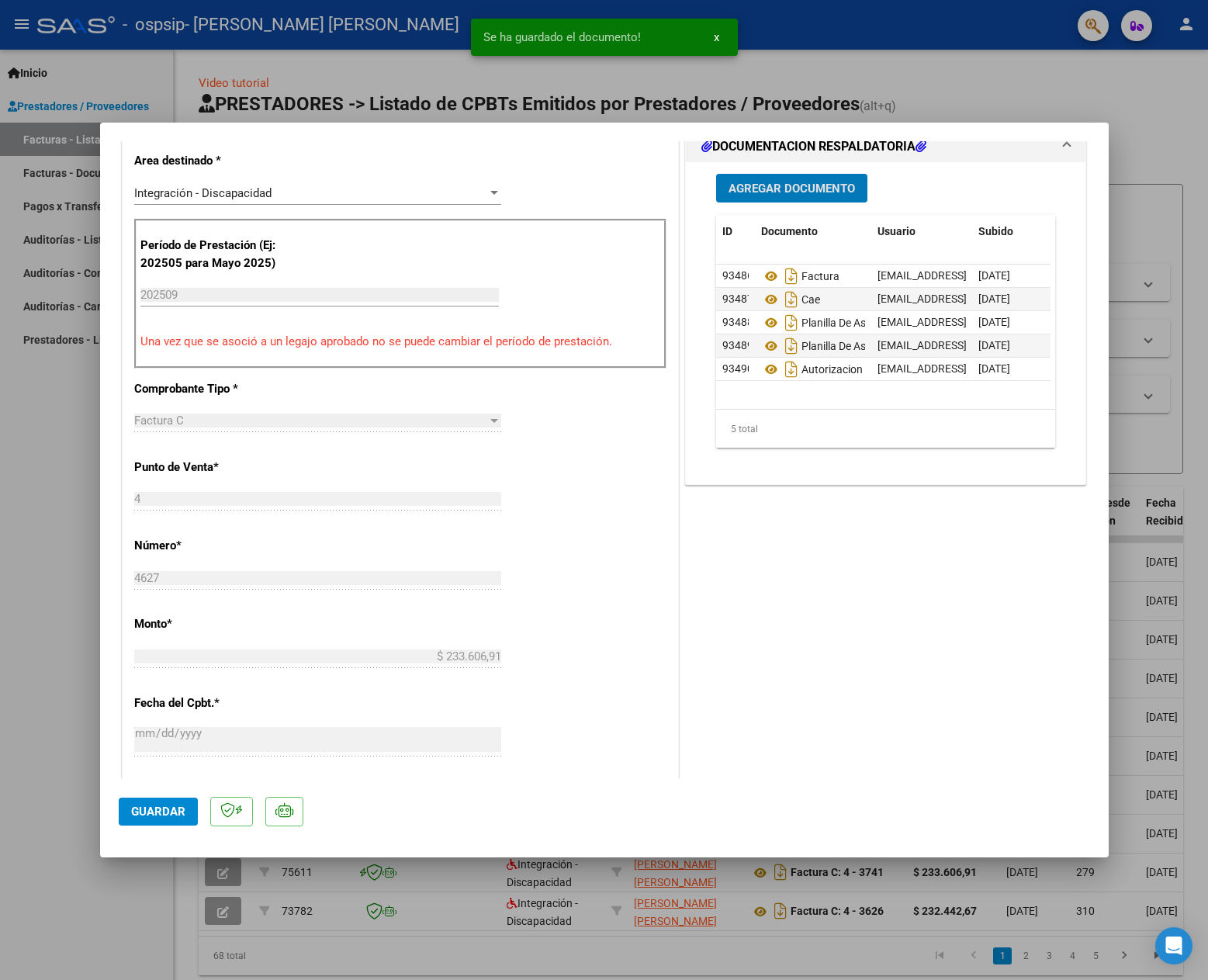
scroll to position [387, 0]
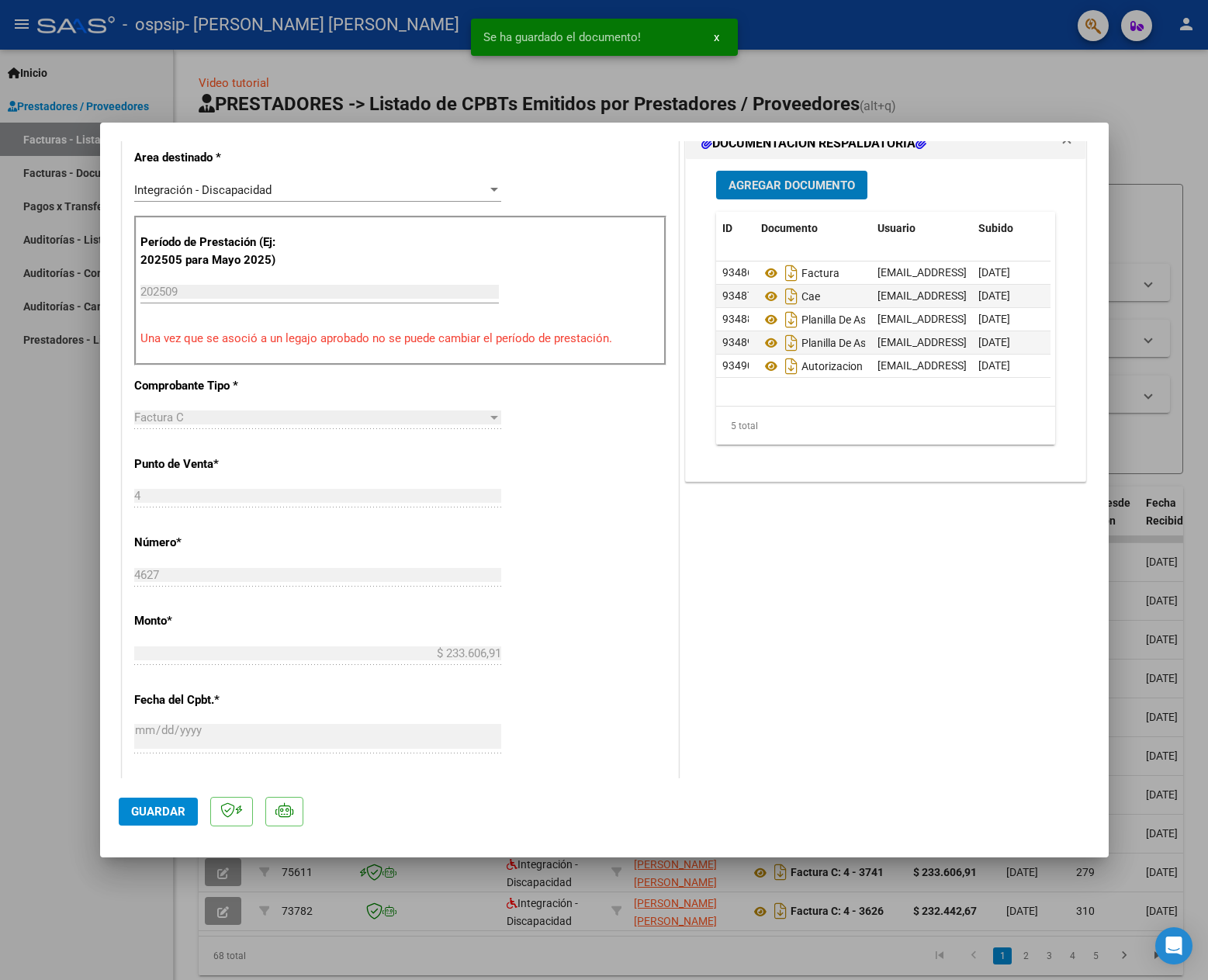
click at [157, 798] on button "Guardar" at bounding box center [158, 811] width 79 height 28
type input "$ 0,00"
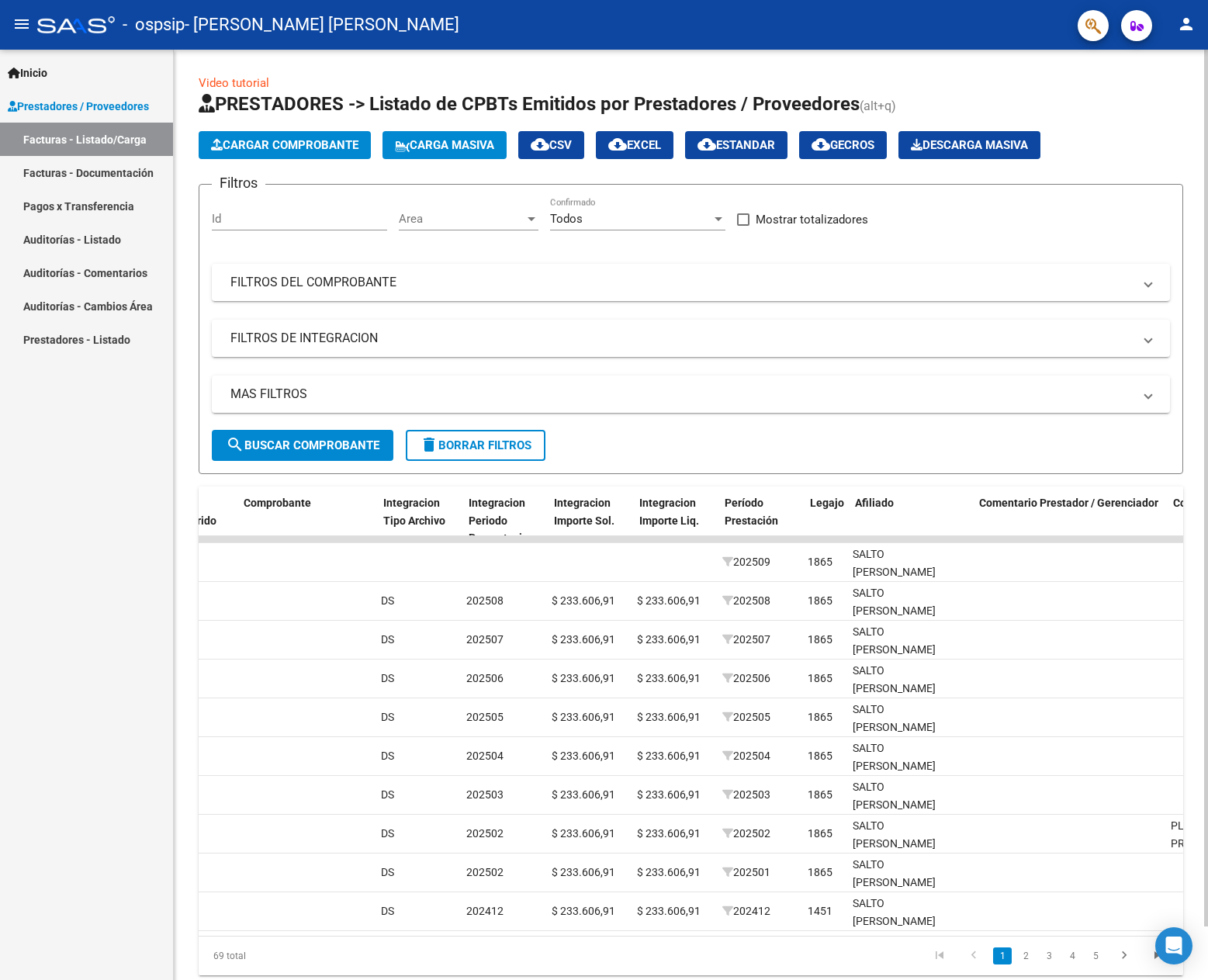
scroll to position [0, 1496]
